Goal: Task Accomplishment & Management: Manage account settings

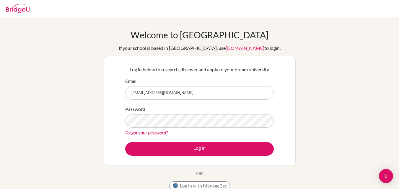
type input "[EMAIL_ADDRESS][DOMAIN_NAME]"
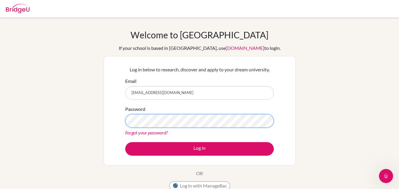
click at [125, 142] on button "Log in" at bounding box center [199, 149] width 149 height 14
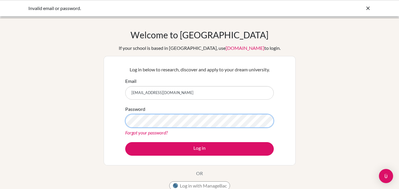
click at [125, 142] on button "Log in" at bounding box center [199, 149] width 149 height 14
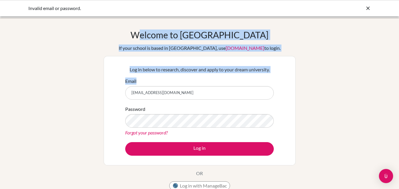
drag, startPoint x: 399, startPoint y: 90, endPoint x: 401, endPoint y: 131, distance: 40.2
click at [399, 131] on html "Invalid email or password. Your browser is not supported by BridgeU. Please use…" at bounding box center [199, 94] width 399 height 189
click at [236, 44] on div "Welcome to BridgeU If your school is based in China, use app.bridge-u.com.cn to…" at bounding box center [200, 112] width 192 height 164
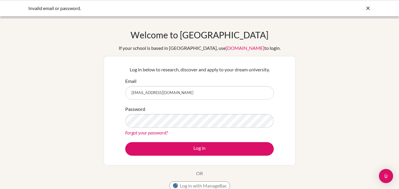
click at [366, 8] on icon at bounding box center [368, 8] width 6 height 6
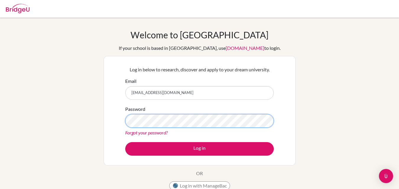
click at [125, 142] on button "Log in" at bounding box center [199, 149] width 149 height 14
